Goal: Entertainment & Leisure: Browse casually

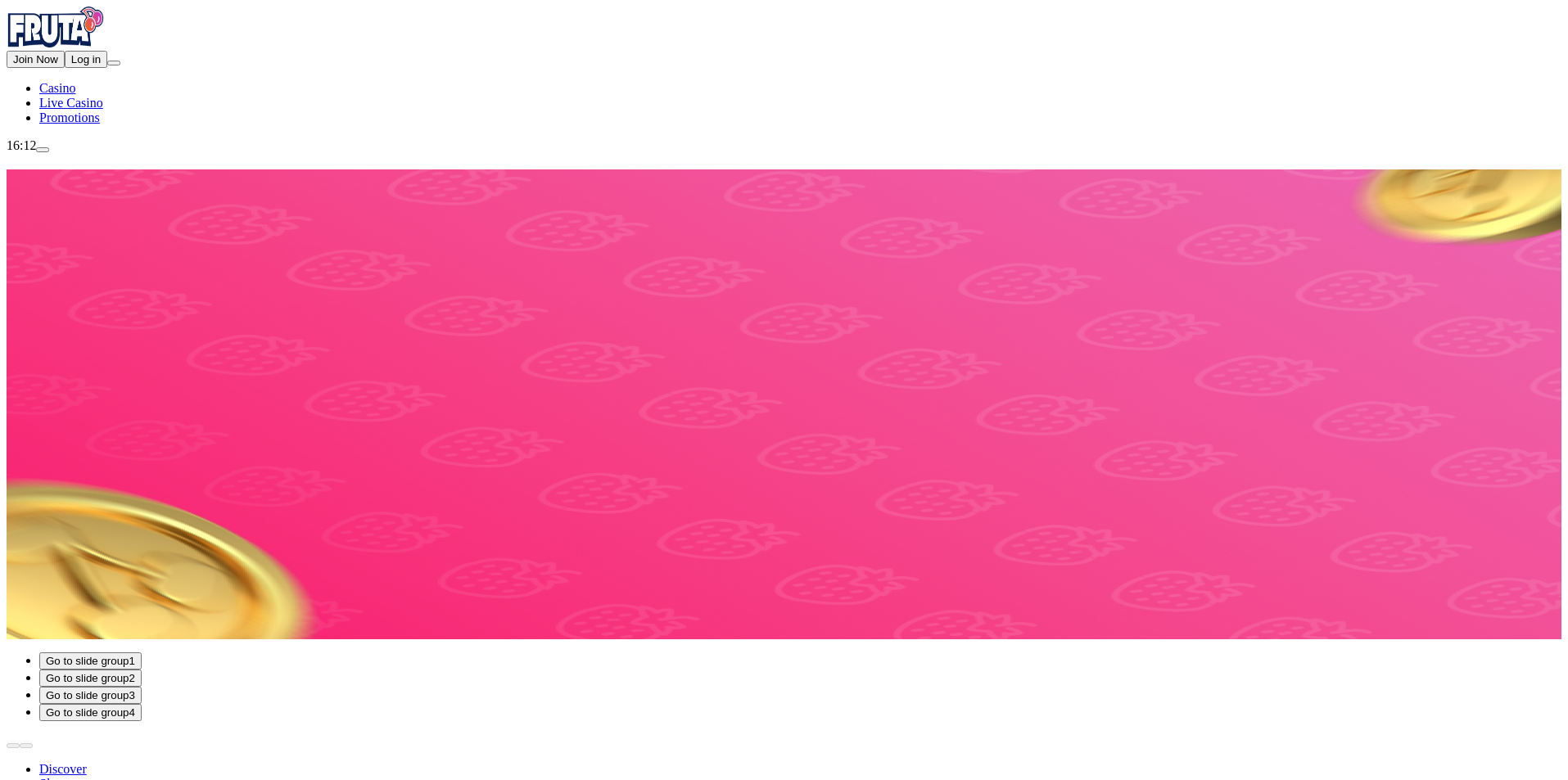
click at [95, 65] on span "Log in" at bounding box center [86, 59] width 29 height 12
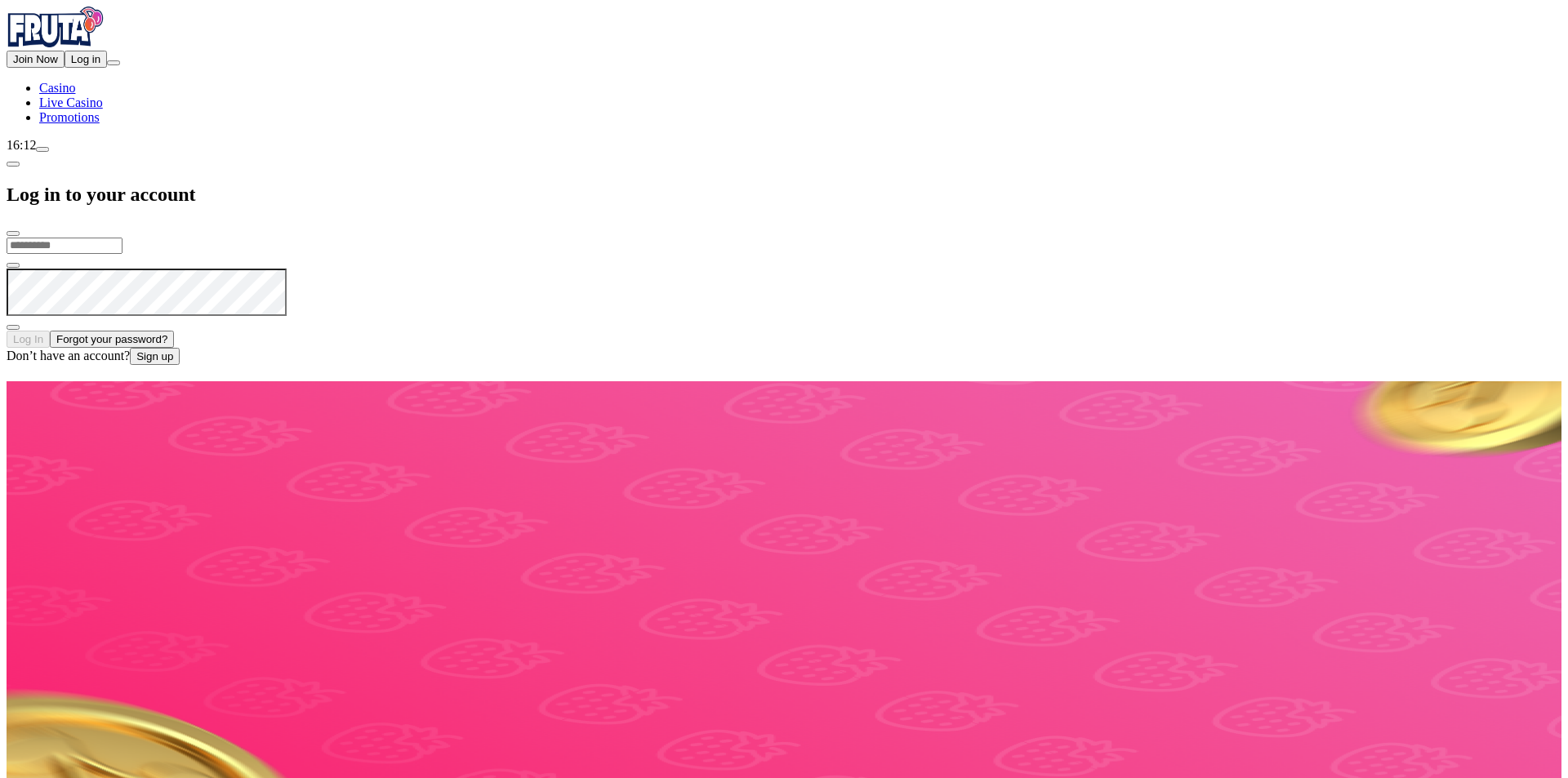
click at [123, 237] on input "email" at bounding box center [64, 245] width 116 height 16
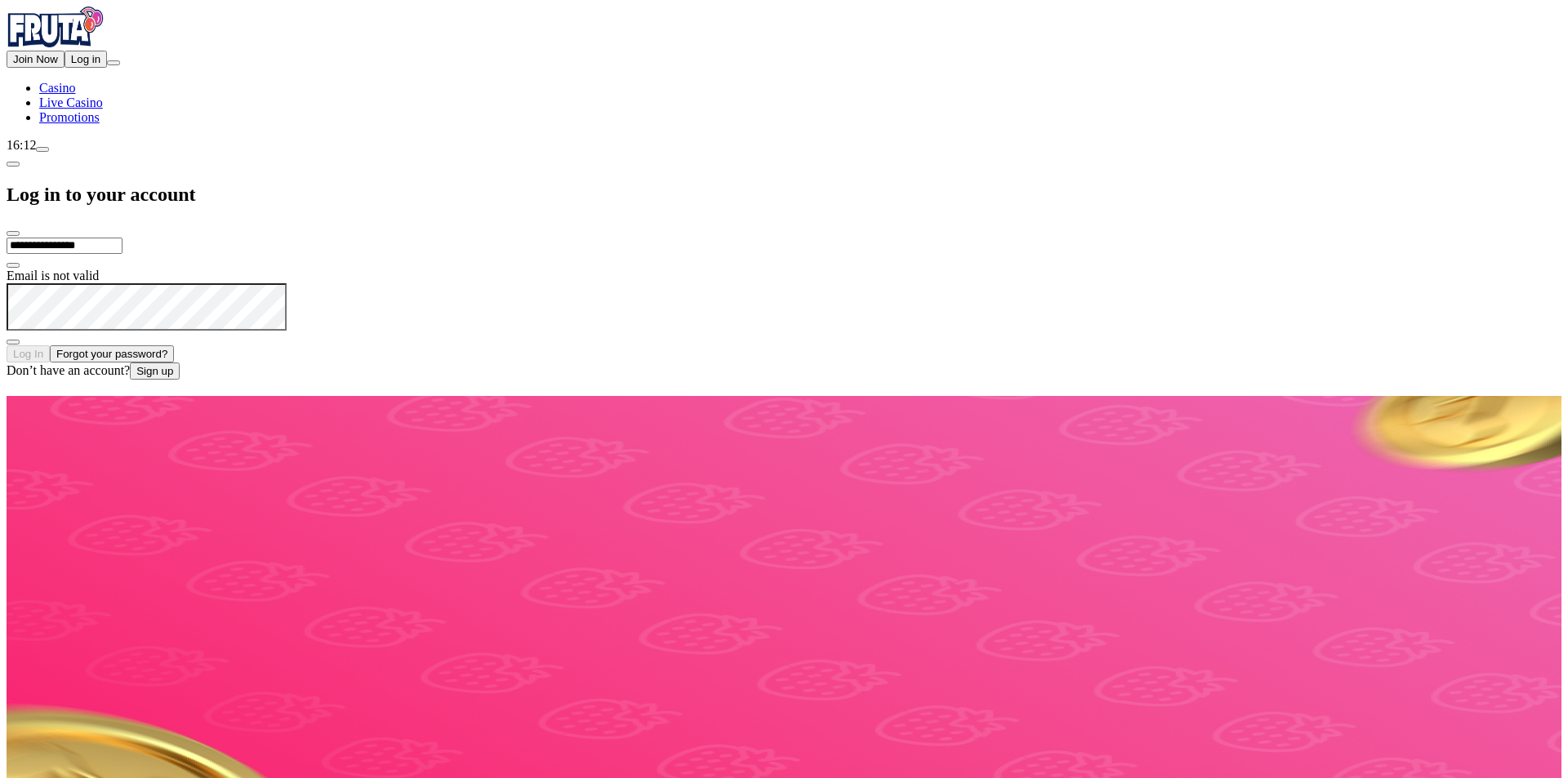
click at [123, 237] on input "**********" at bounding box center [64, 245] width 116 height 16
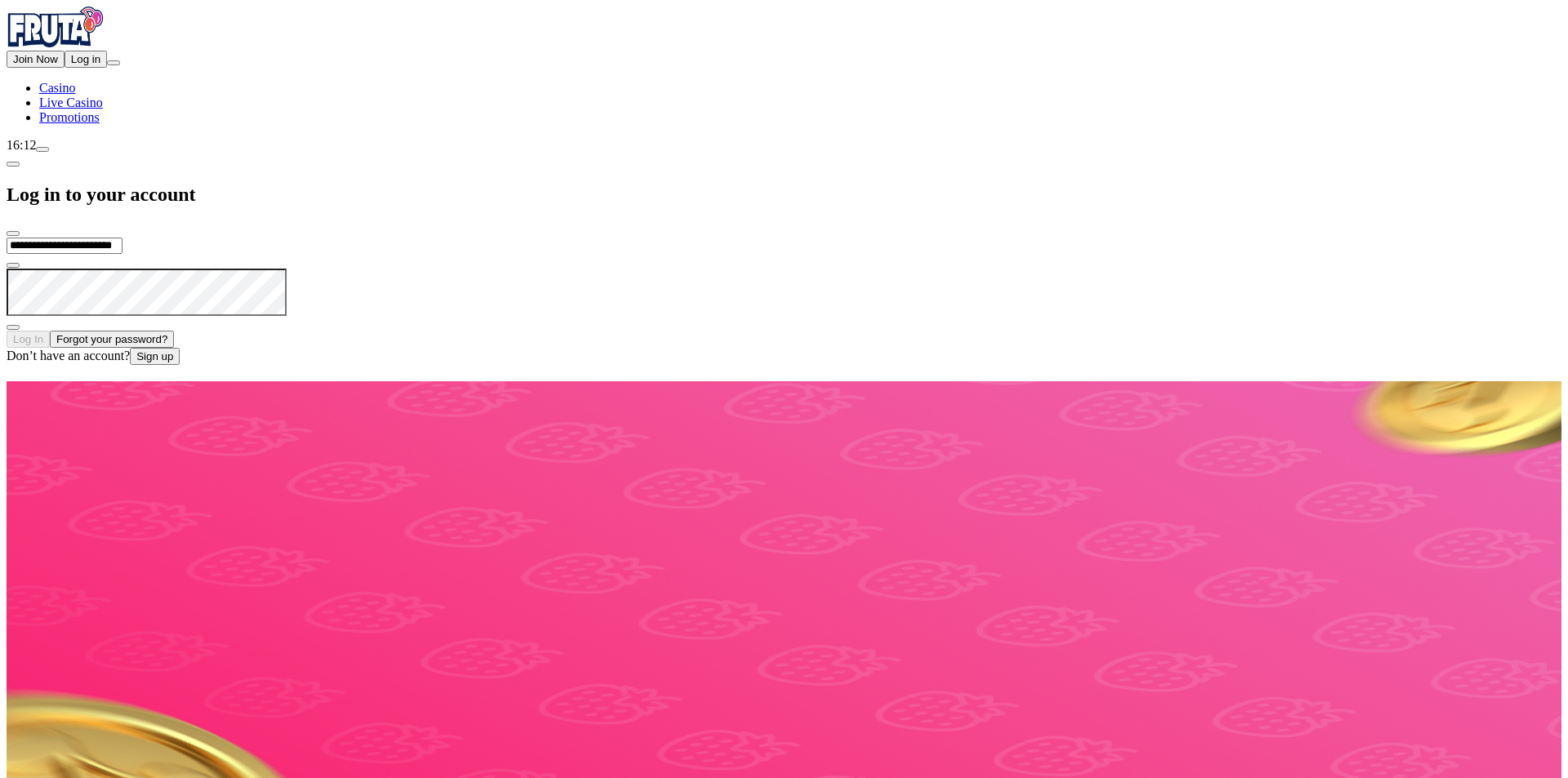
type input "**********"
click at [7, 331] on button "Log In" at bounding box center [28, 339] width 44 height 17
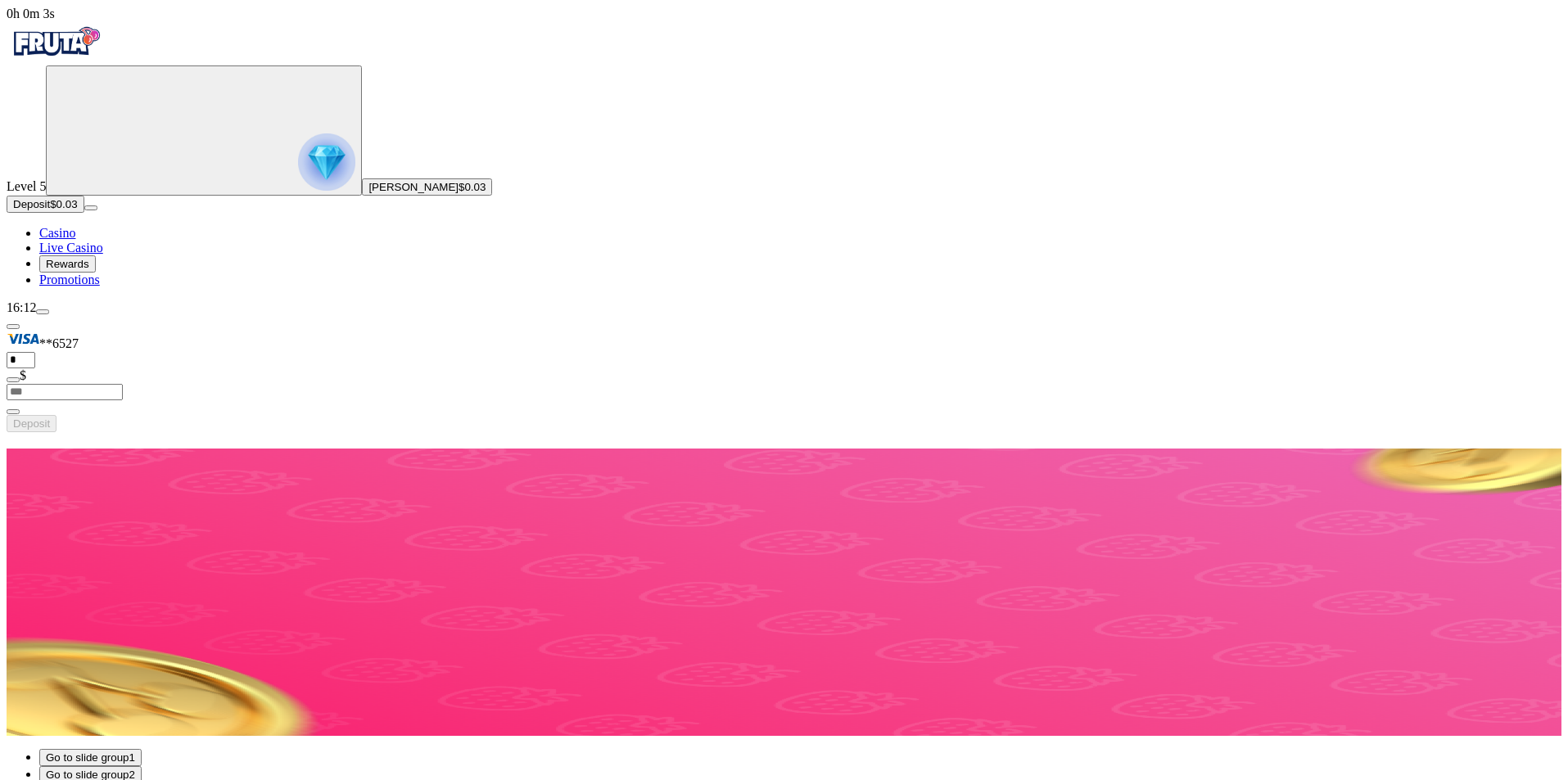
click at [43, 312] on span "menu icon" at bounding box center [43, 312] width 0 height 0
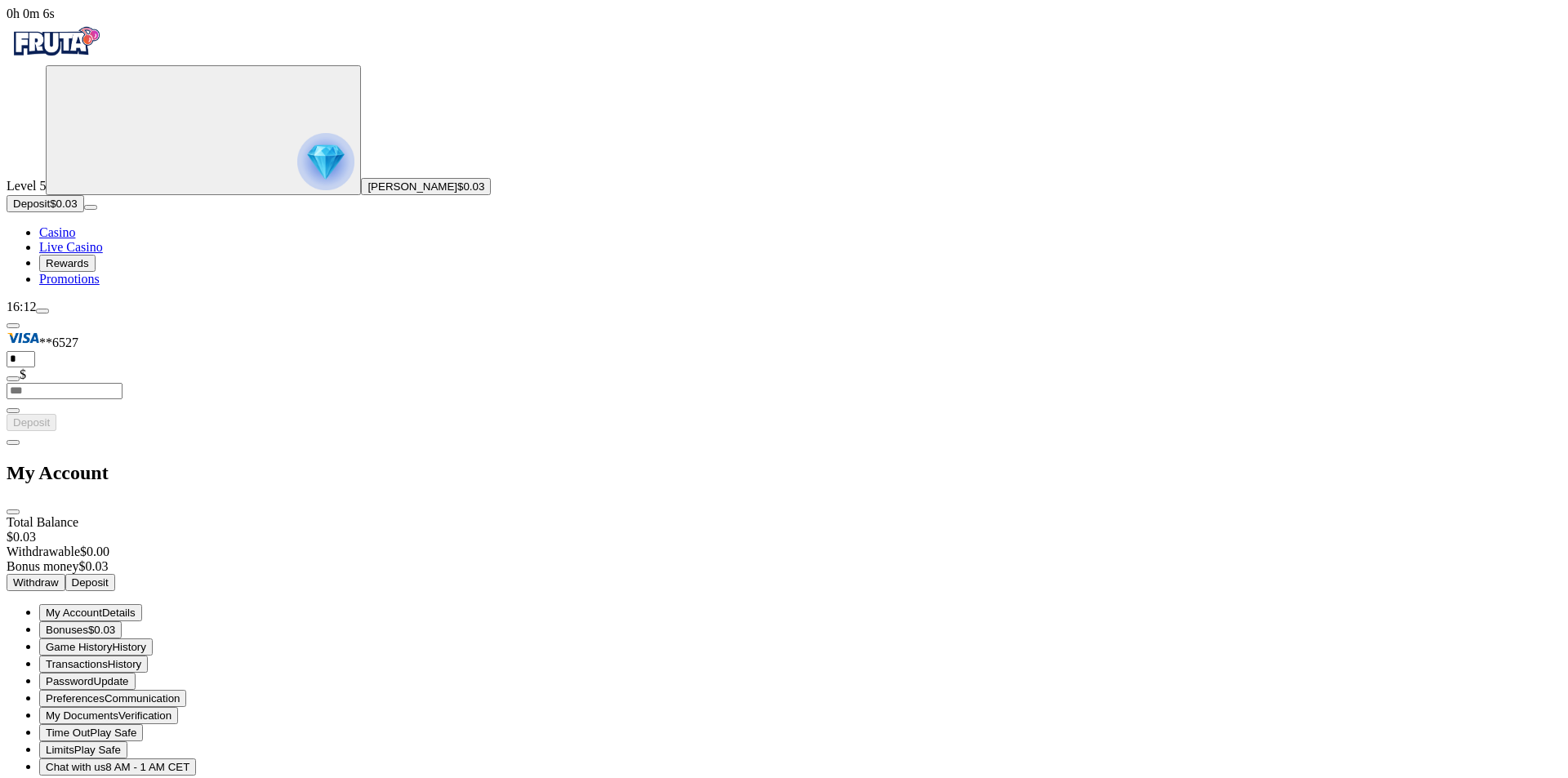
click at [121, 744] on span "Play Safe" at bounding box center [98, 750] width 46 height 12
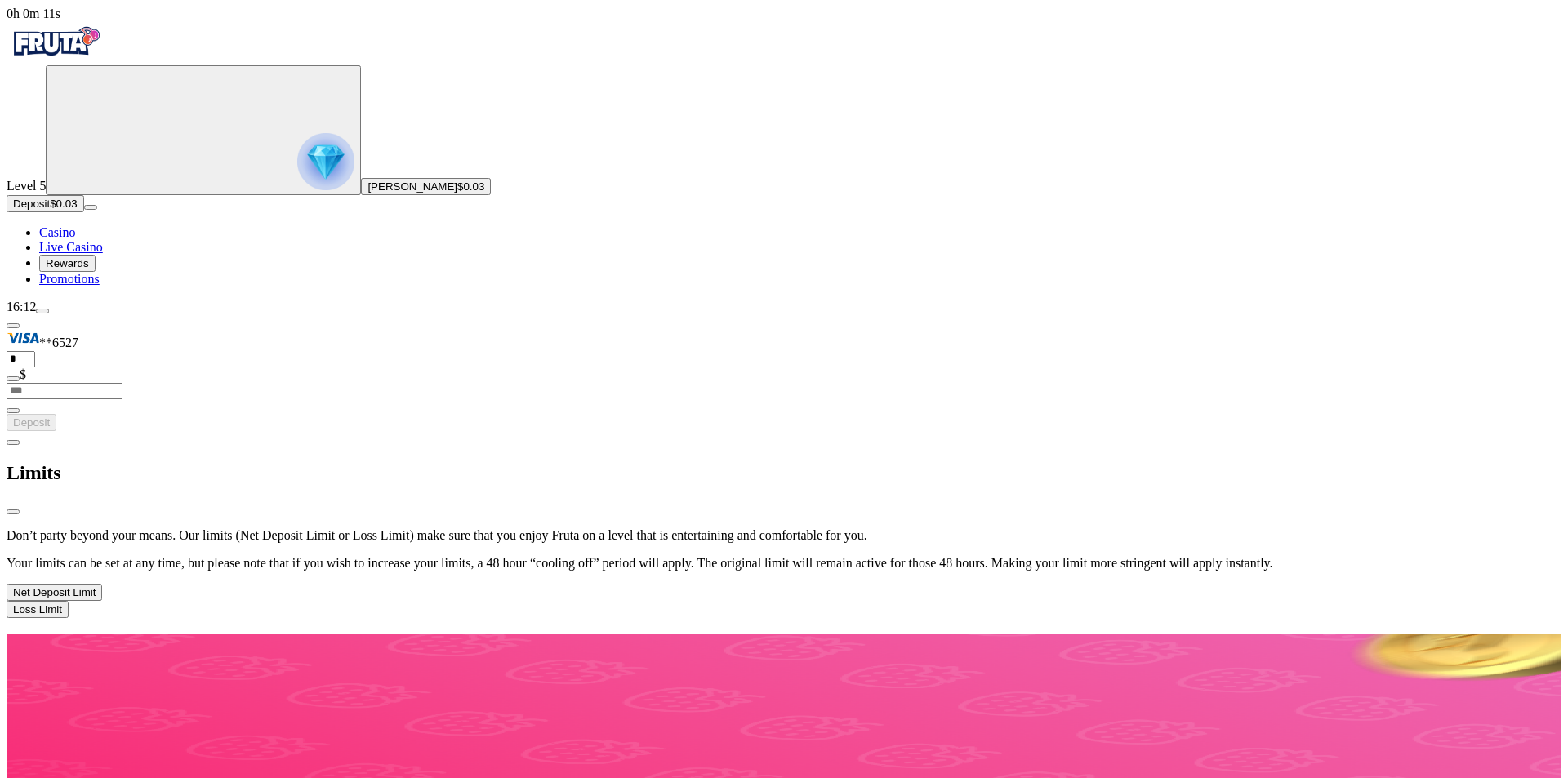
click at [102, 584] on button "Net Deposit Limit" at bounding box center [54, 592] width 95 height 17
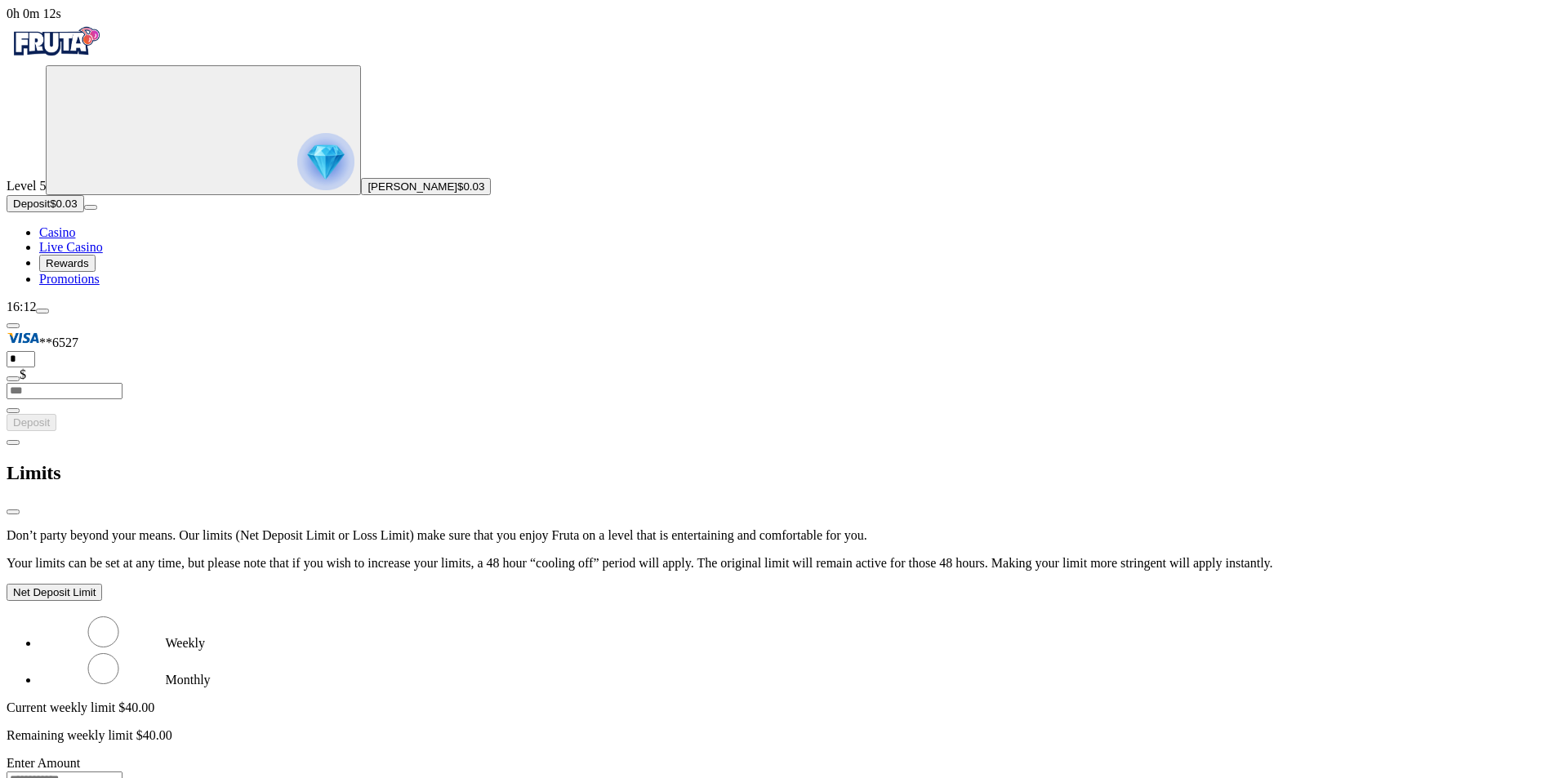
click at [102, 584] on button "Net Deposit Limit" at bounding box center [54, 592] width 95 height 17
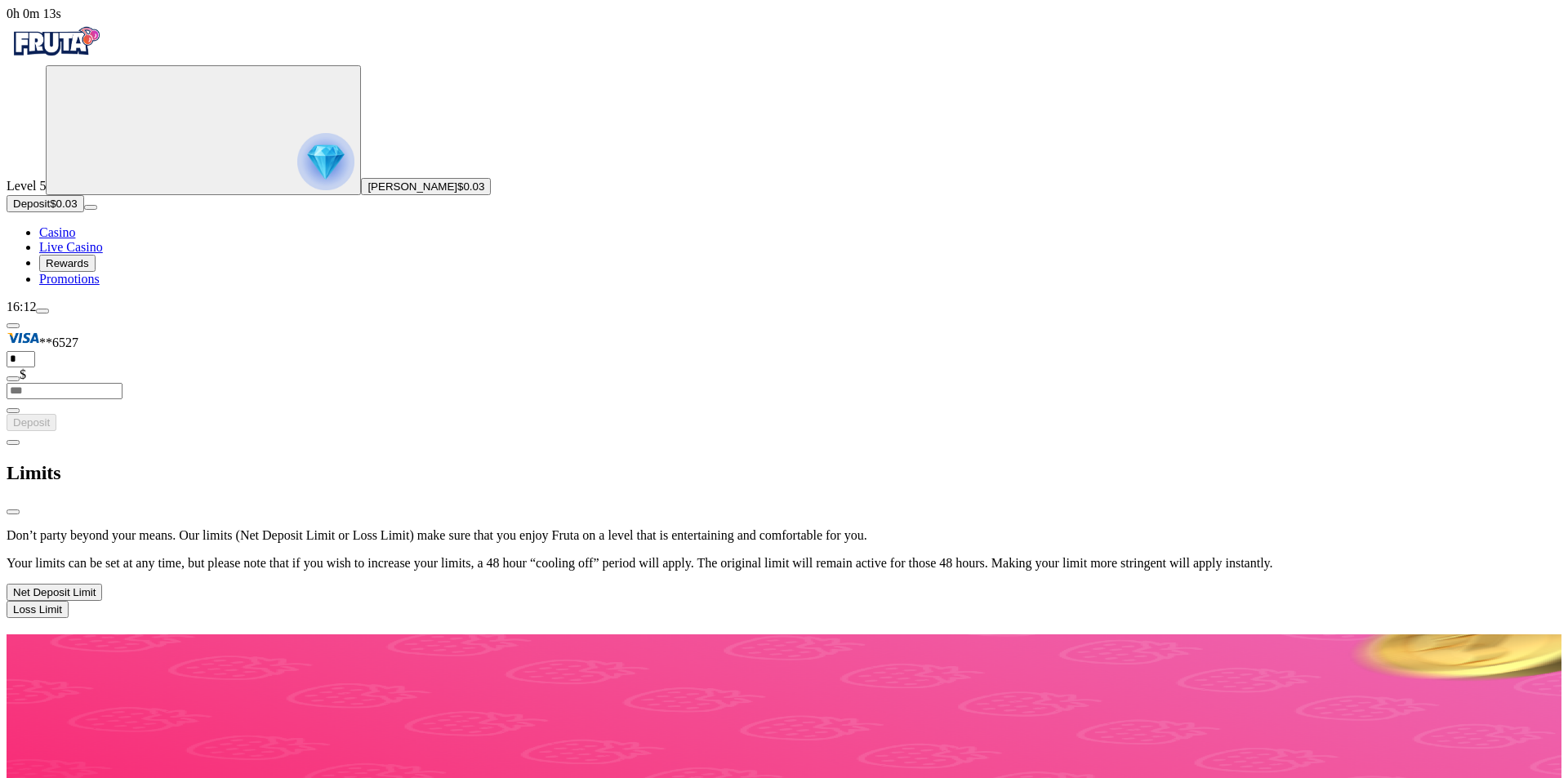
click at [13, 512] on span "close icon" at bounding box center [13, 512] width 0 height 0
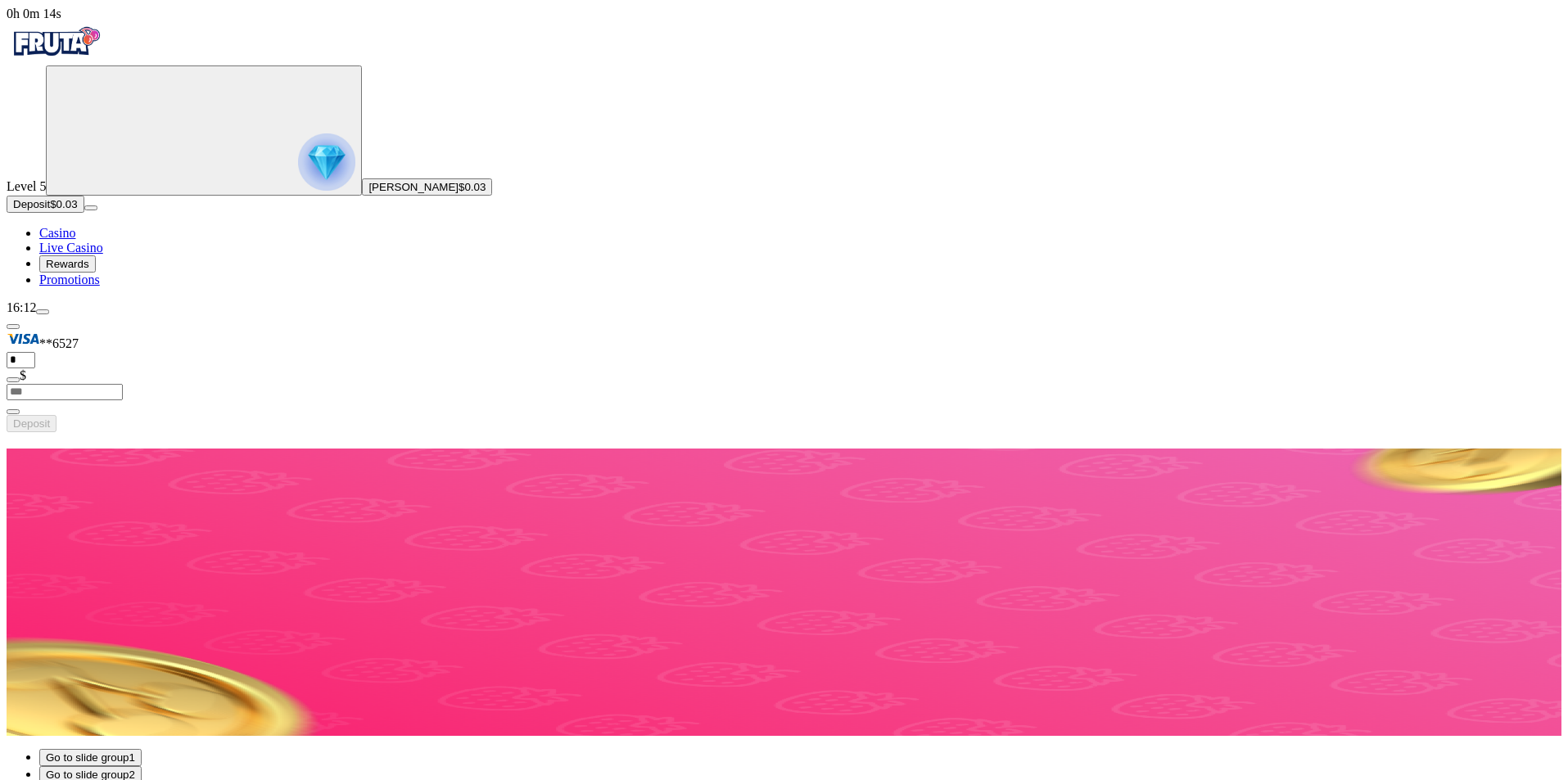
click at [84, 213] on button "Deposit $0.03" at bounding box center [46, 204] width 78 height 17
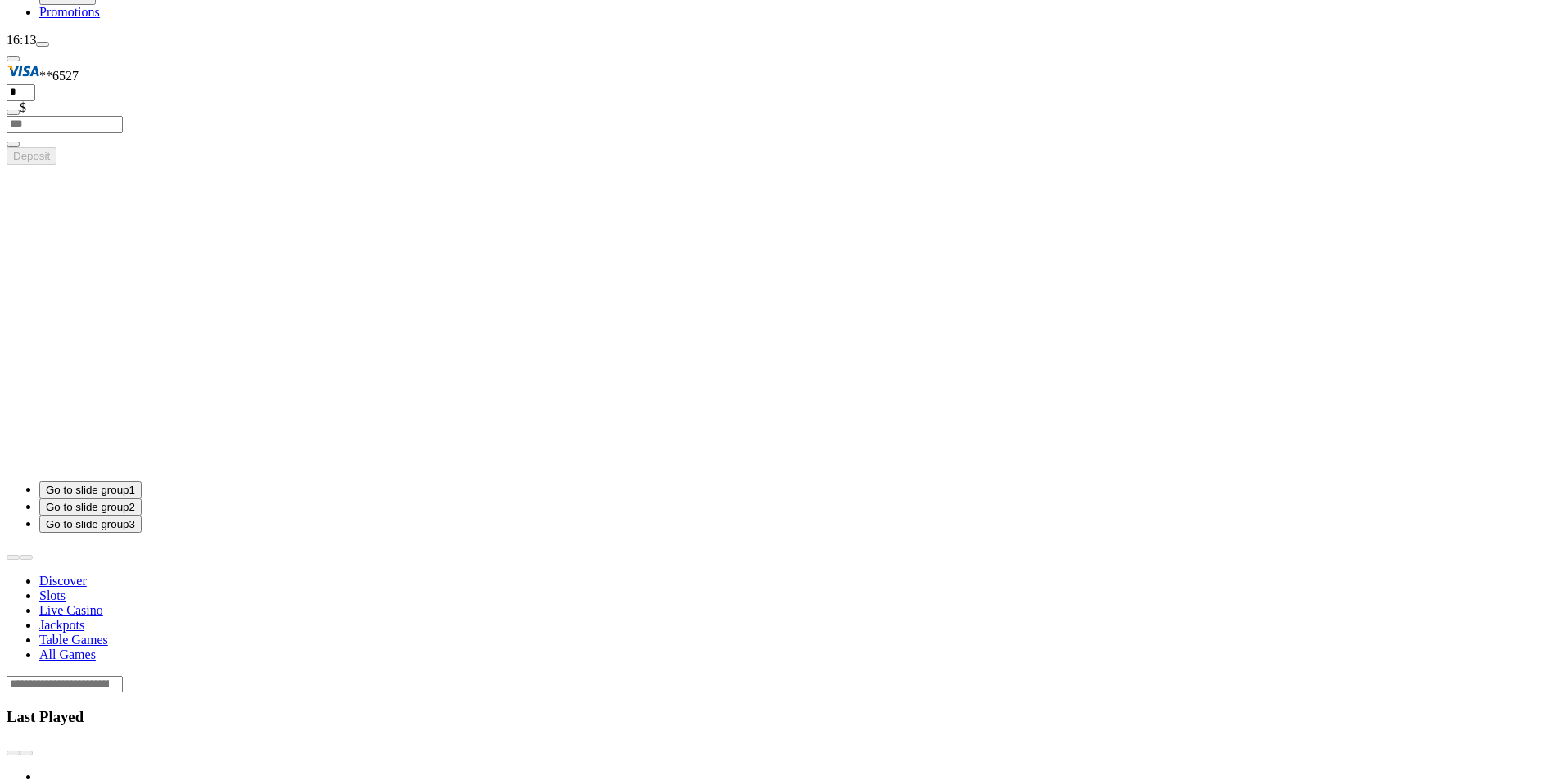
scroll to position [272, 0]
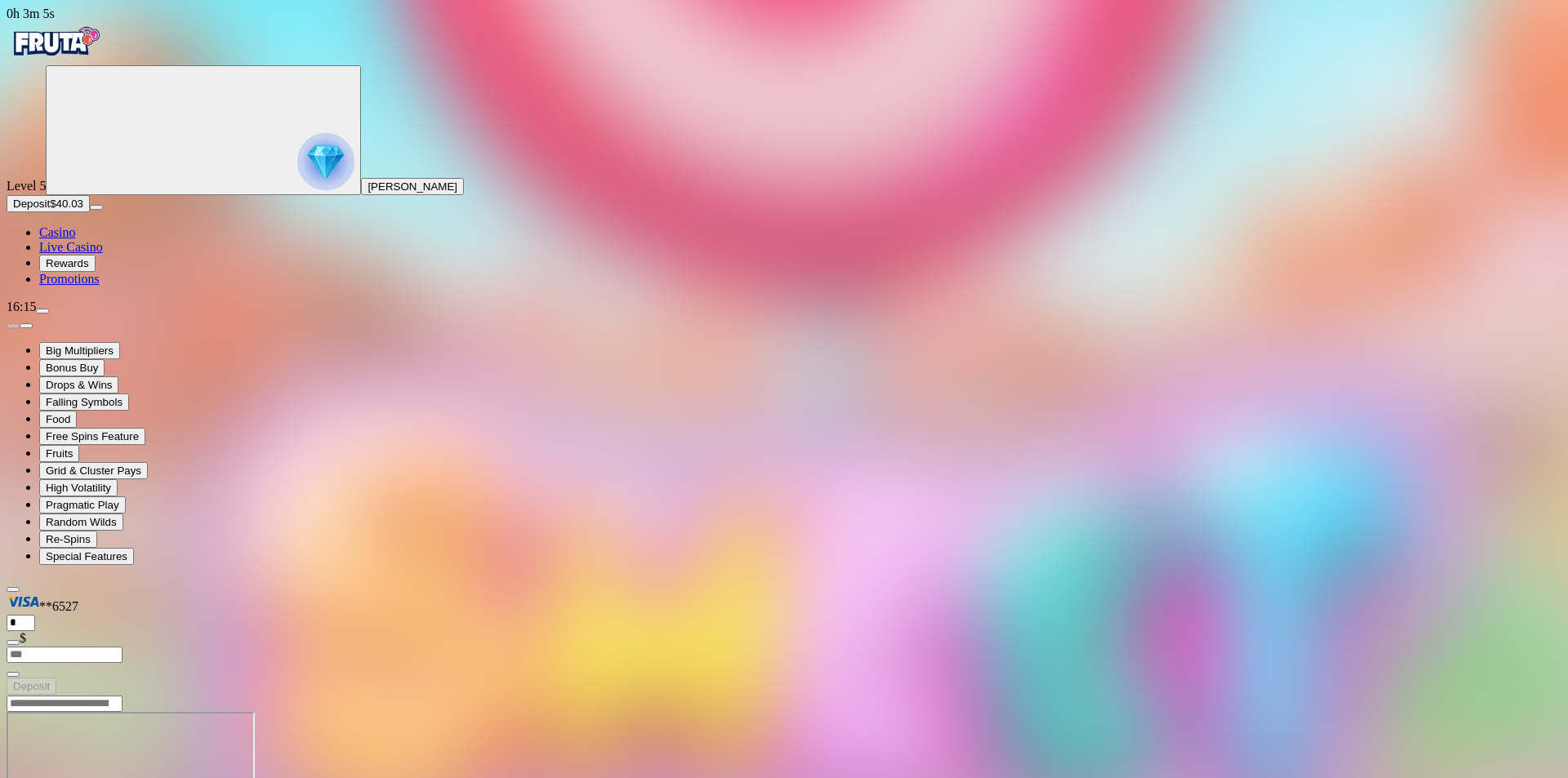
click at [98, 48] on img "Primary" at bounding box center [56, 42] width 98 height 41
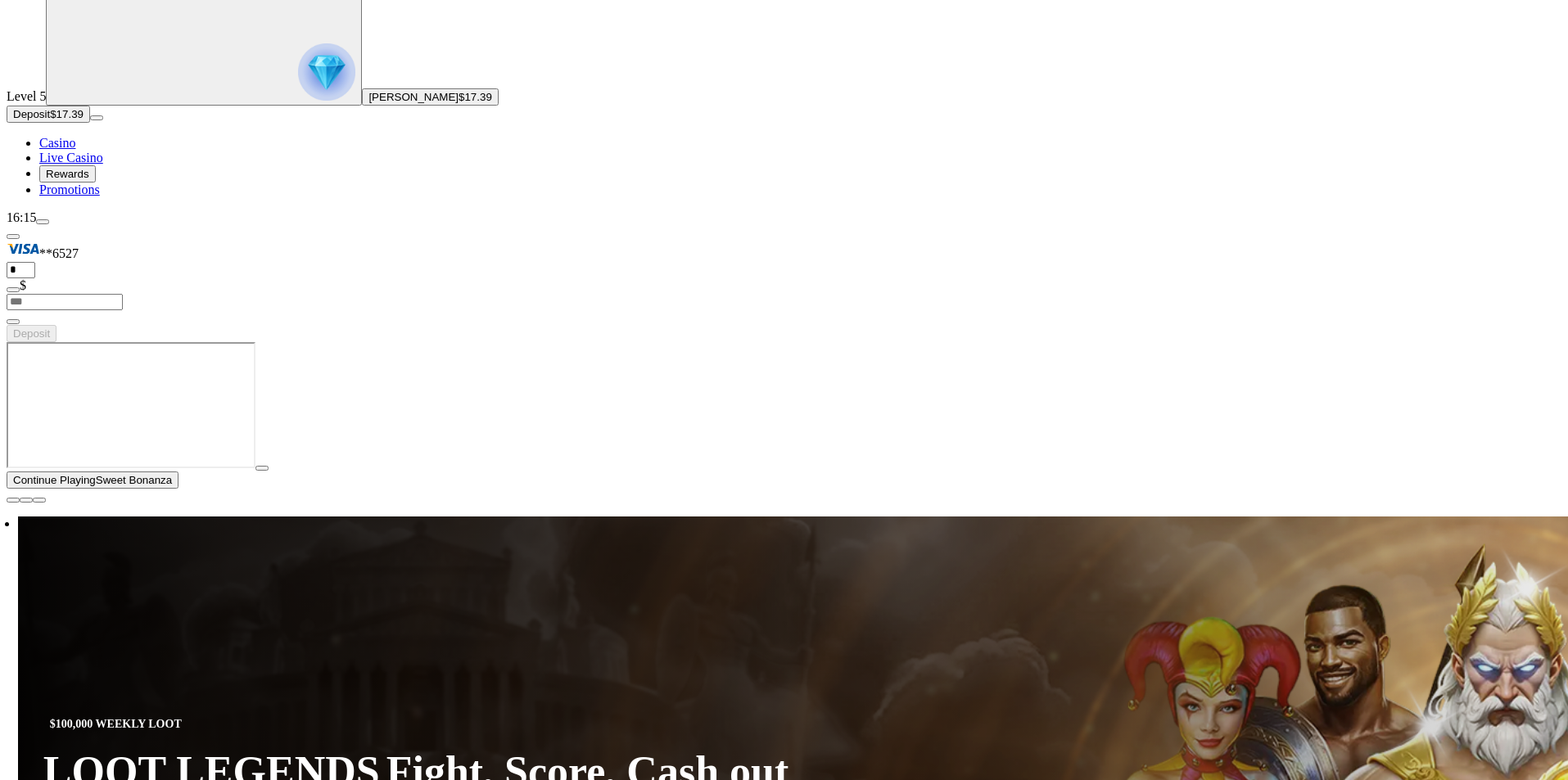
scroll to position [137, 0]
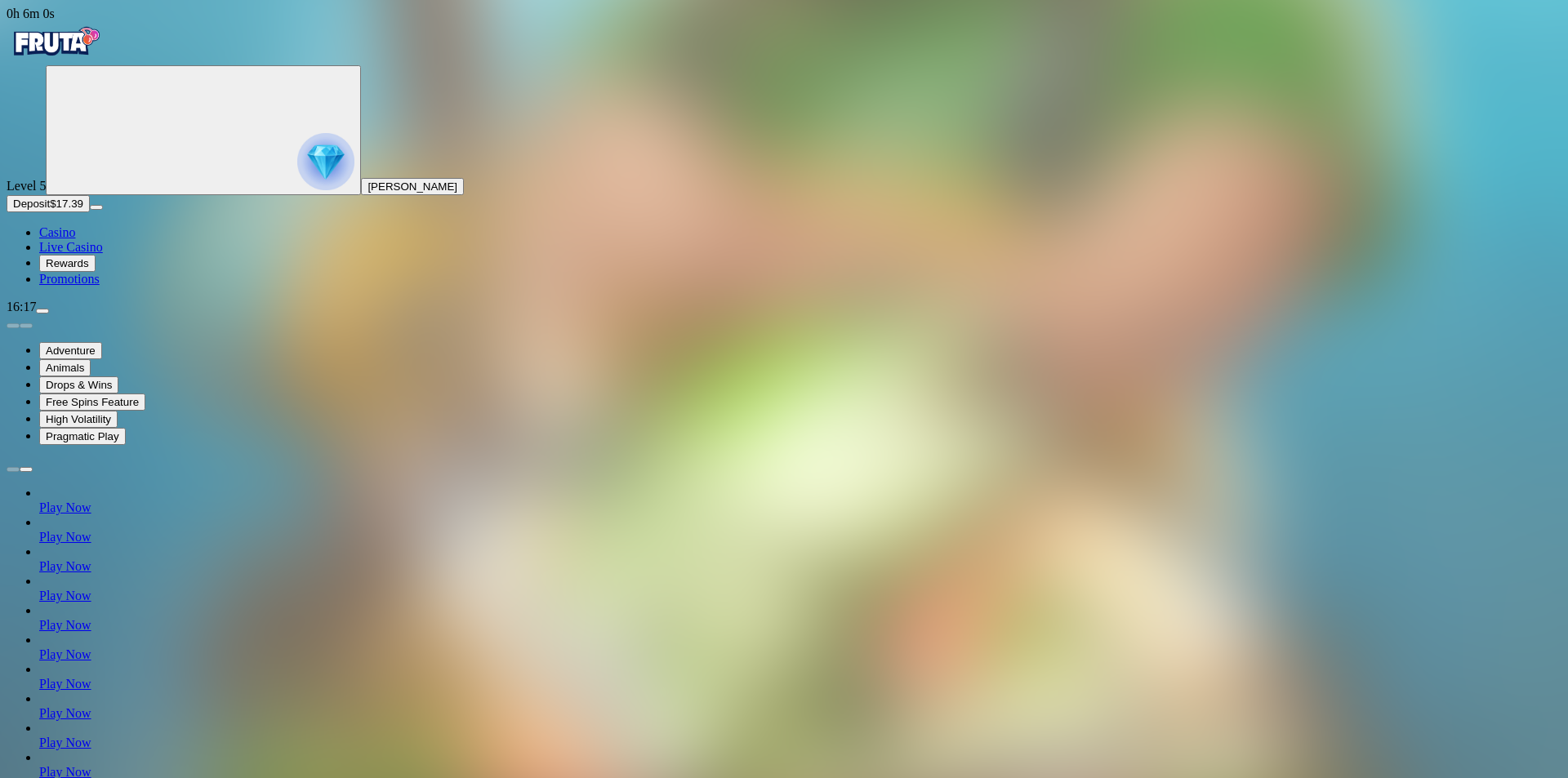
click at [83, 49] on img "Primary" at bounding box center [56, 42] width 98 height 41
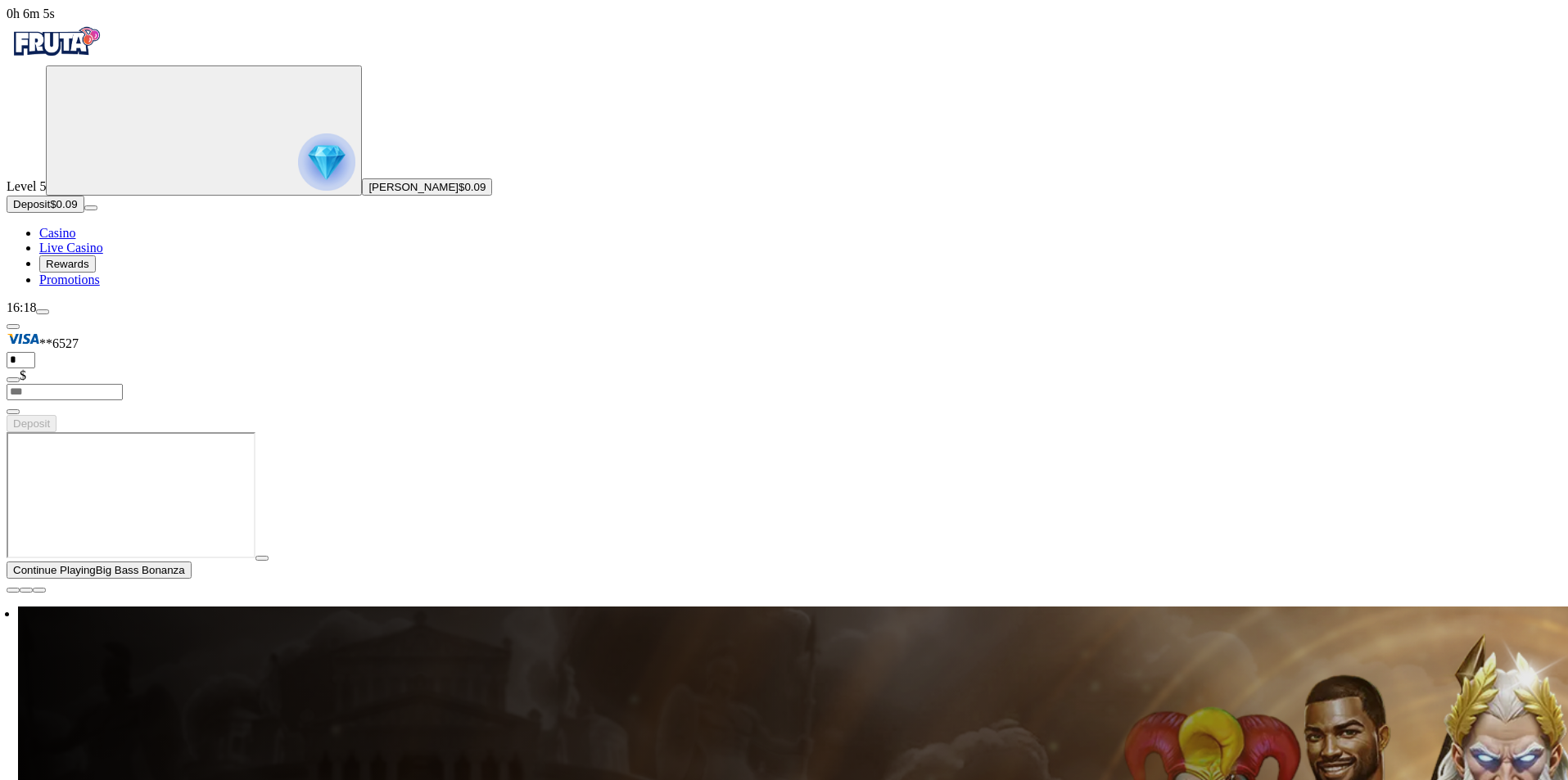
click at [13, 590] on span "close icon" at bounding box center [13, 590] width 0 height 0
